Goal: Task Accomplishment & Management: Use online tool/utility

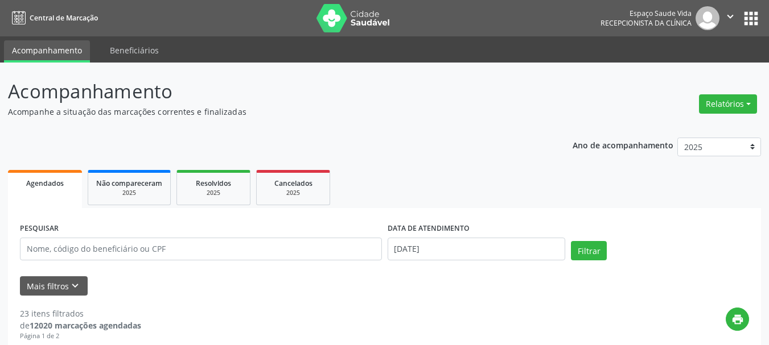
click at [290, 78] on p "Acompanhamento" at bounding box center [271, 91] width 527 height 28
click at [732, 100] on button "Relatórios" at bounding box center [728, 103] width 58 height 19
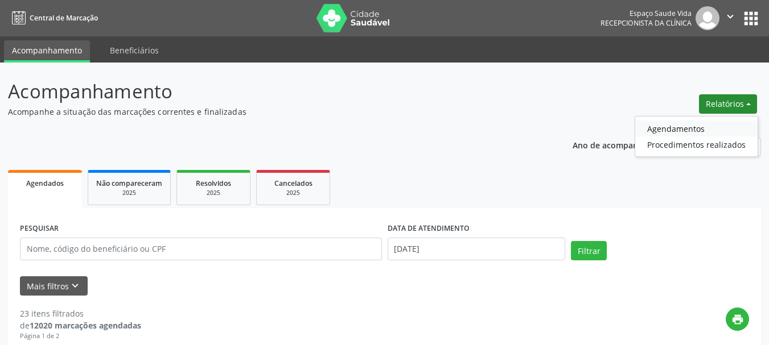
click at [687, 133] on link "Agendamentos" at bounding box center [696, 129] width 122 height 16
select select "7"
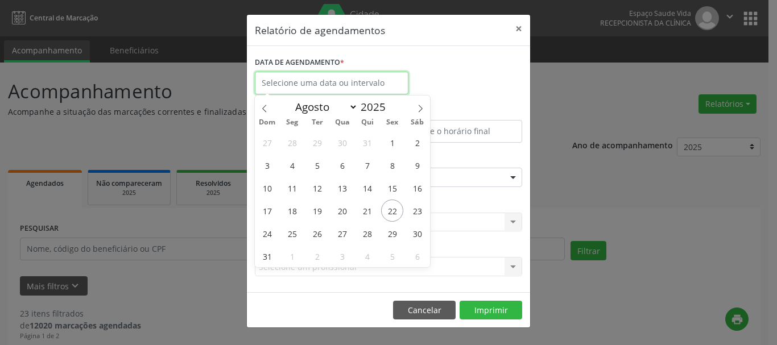
click at [323, 83] on input "text" at bounding box center [332, 83] width 154 height 23
click at [291, 232] on span "25" at bounding box center [292, 234] width 22 height 22
type input "[DATE]"
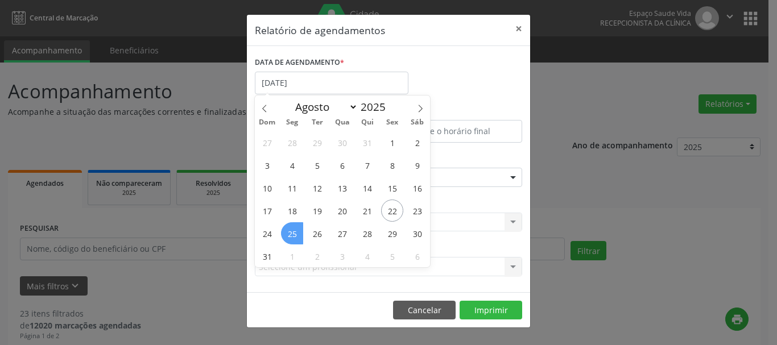
click at [291, 232] on span "25" at bounding box center [292, 234] width 22 height 22
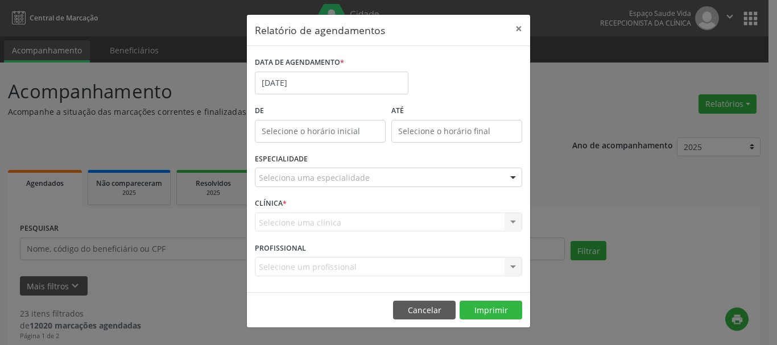
click at [306, 171] on div "Seleciona uma especialidade" at bounding box center [388, 177] width 267 height 19
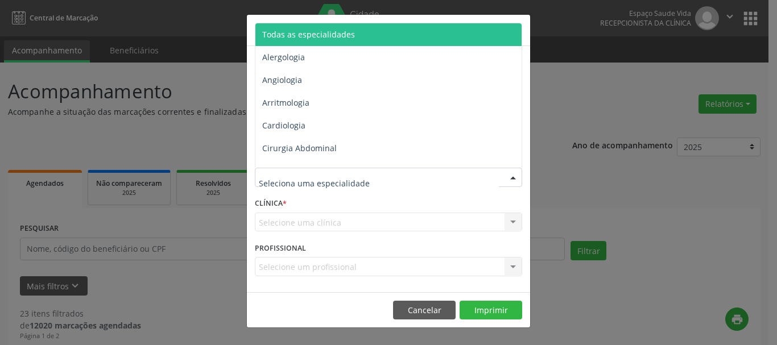
click at [314, 38] on span "Todas as especialidades" at bounding box center [308, 34] width 93 height 11
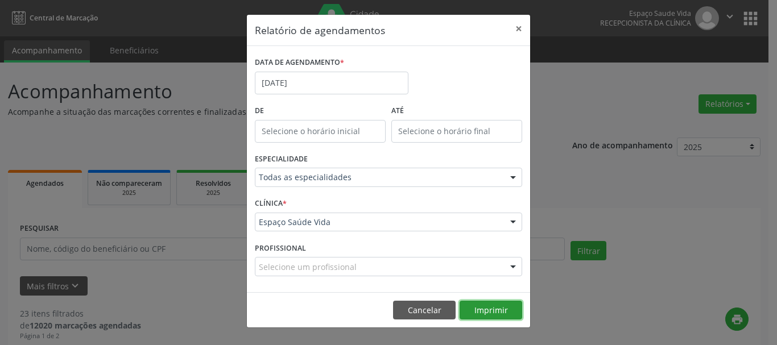
click at [505, 308] on button "Imprimir" at bounding box center [491, 310] width 63 height 19
